Goal: Task Accomplishment & Management: Manage account settings

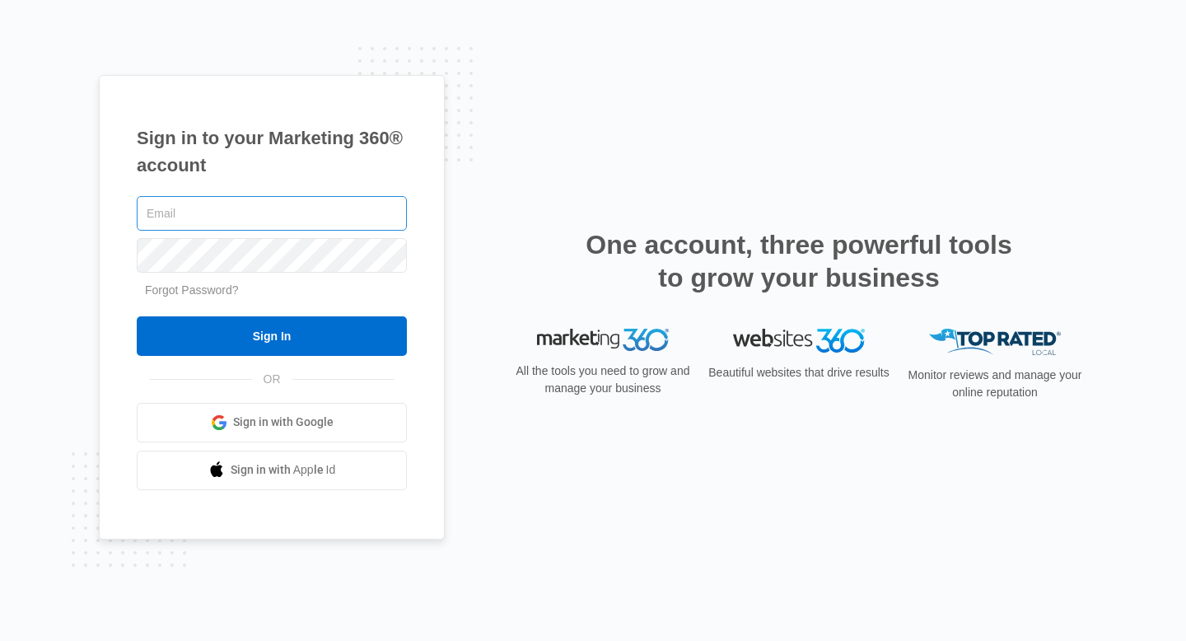
click at [255, 219] on input "text" at bounding box center [272, 213] width 270 height 35
type input "[PERSON_NAME][EMAIL_ADDRESS][DOMAIN_NAME]"
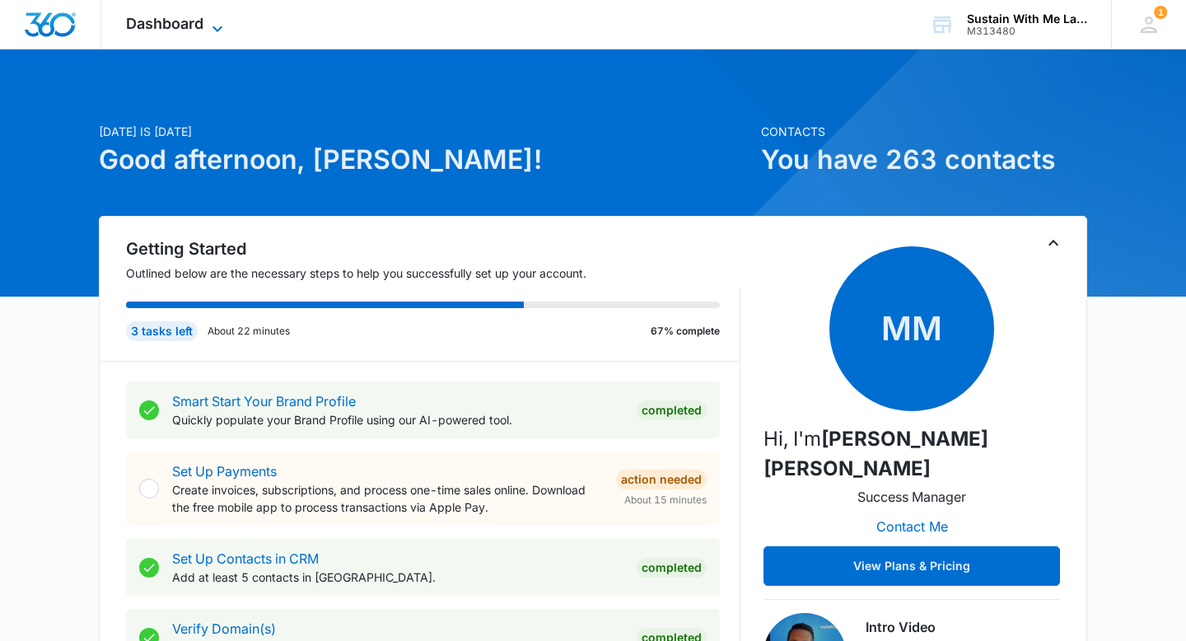
click at [208, 25] on icon at bounding box center [218, 29] width 20 height 20
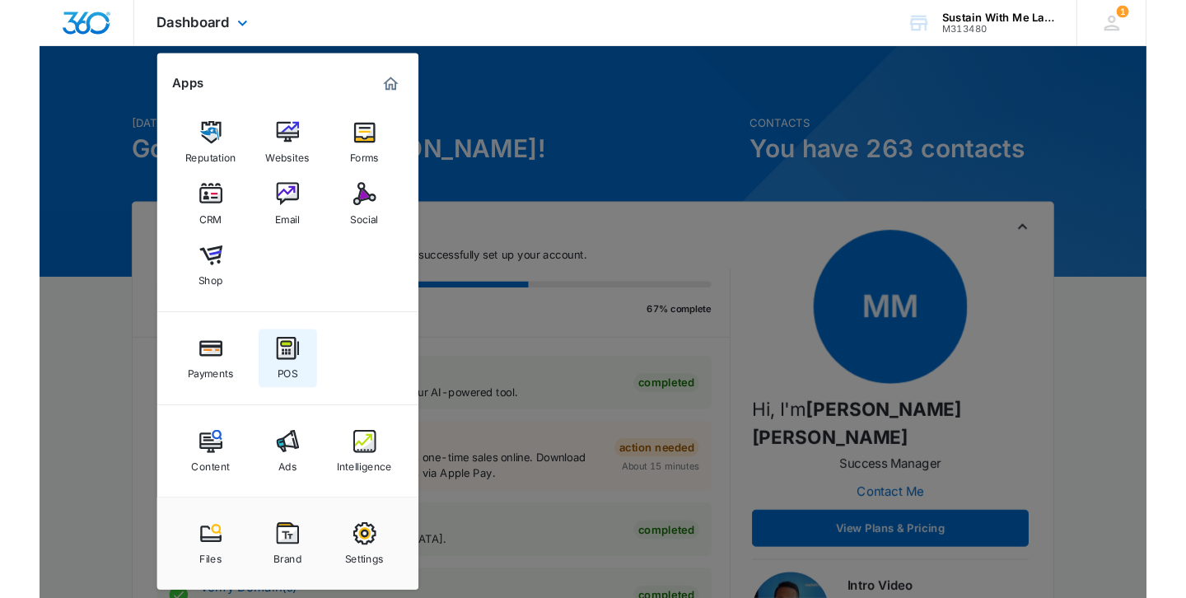
scroll to position [2, 0]
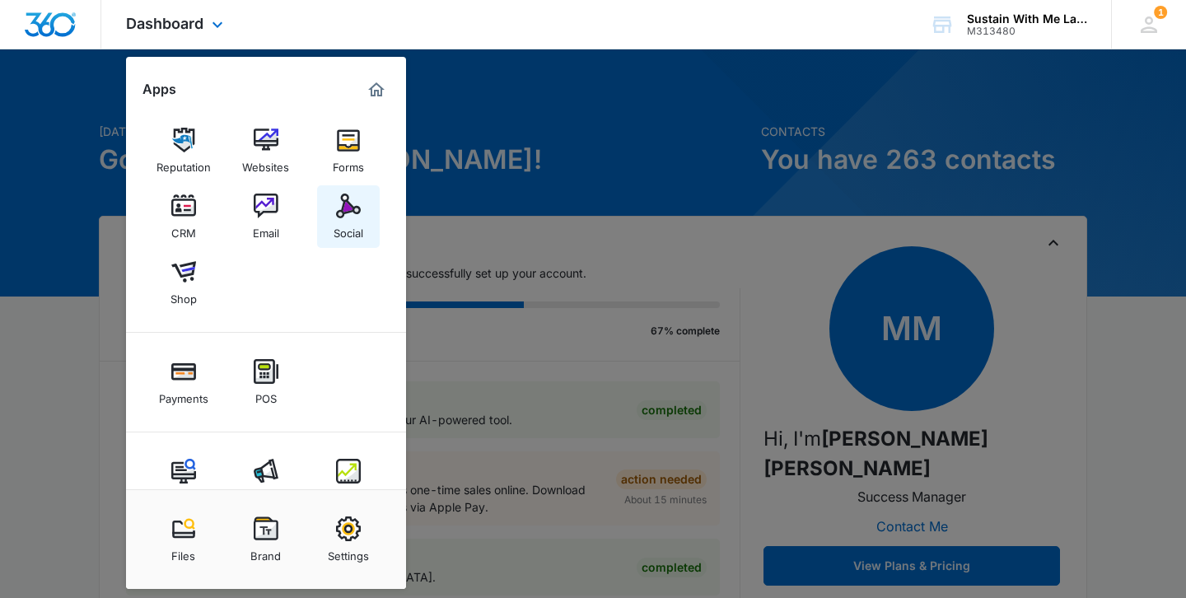
click at [345, 212] on img at bounding box center [348, 206] width 25 height 25
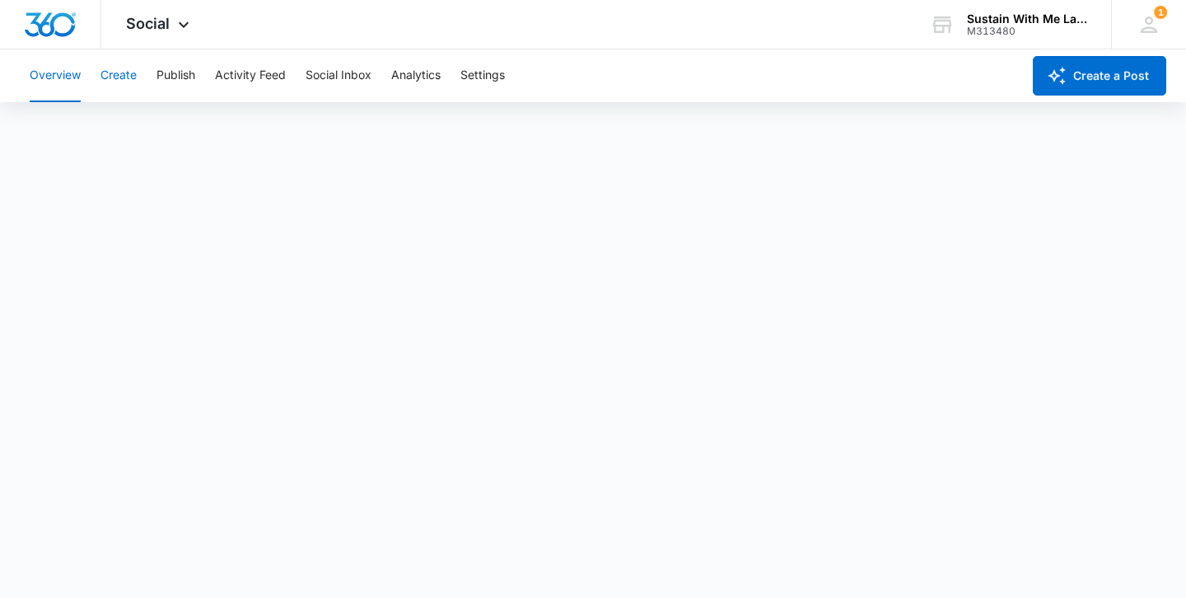
click at [113, 69] on button "Create" at bounding box center [118, 75] width 36 height 53
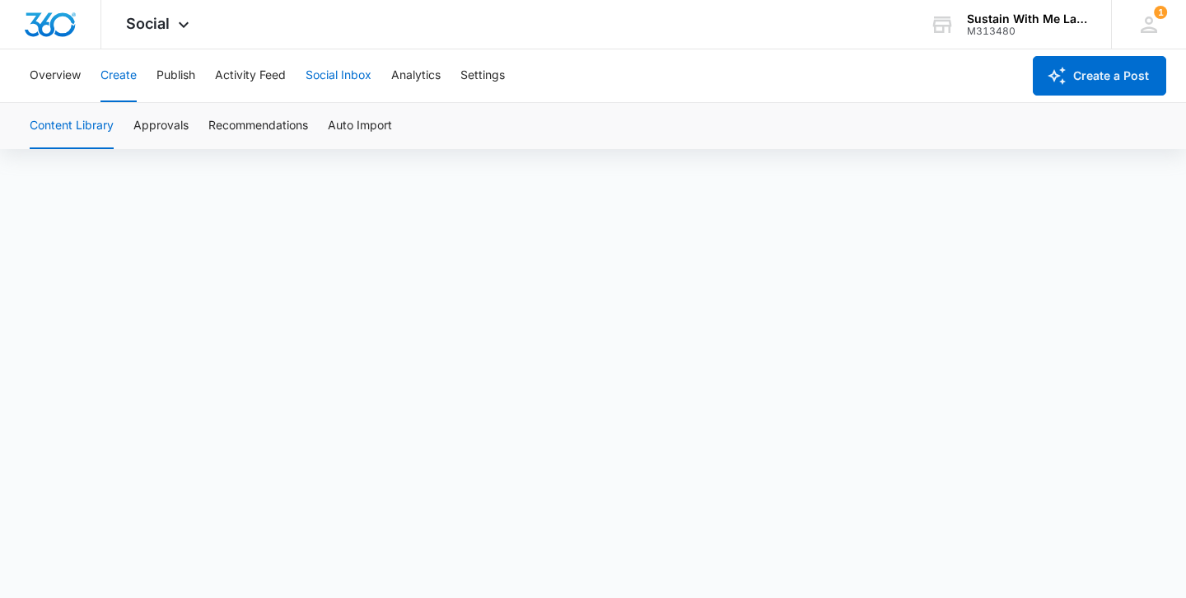
click at [344, 76] on button "Social Inbox" at bounding box center [339, 75] width 66 height 53
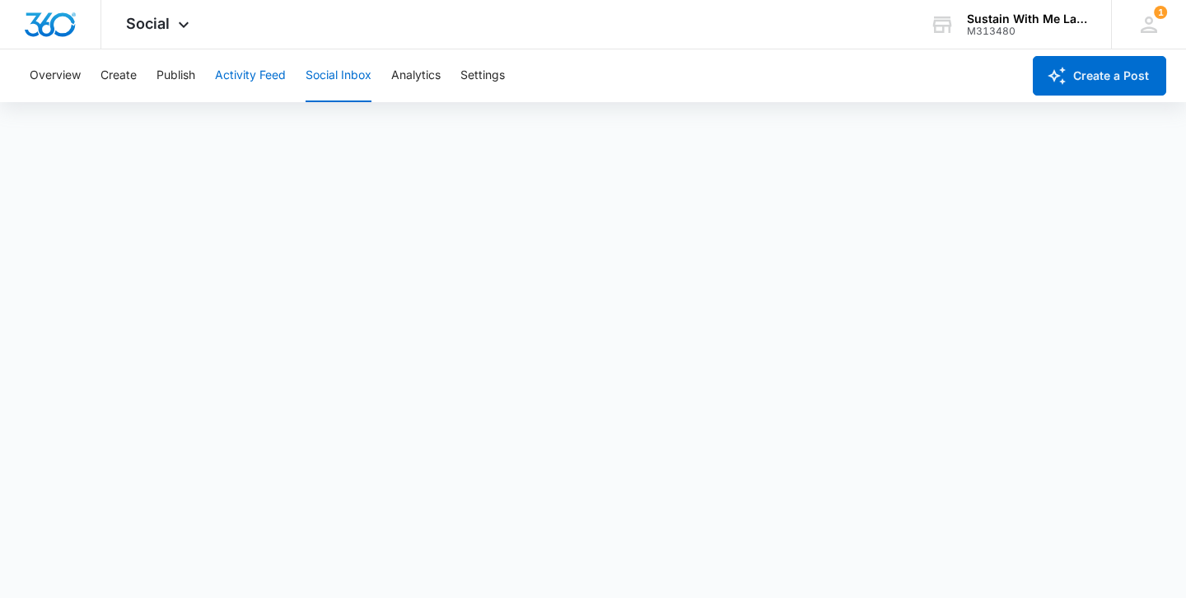
click at [243, 63] on button "Activity Feed" at bounding box center [250, 75] width 71 height 53
